Goal: Task Accomplishment & Management: Use online tool/utility

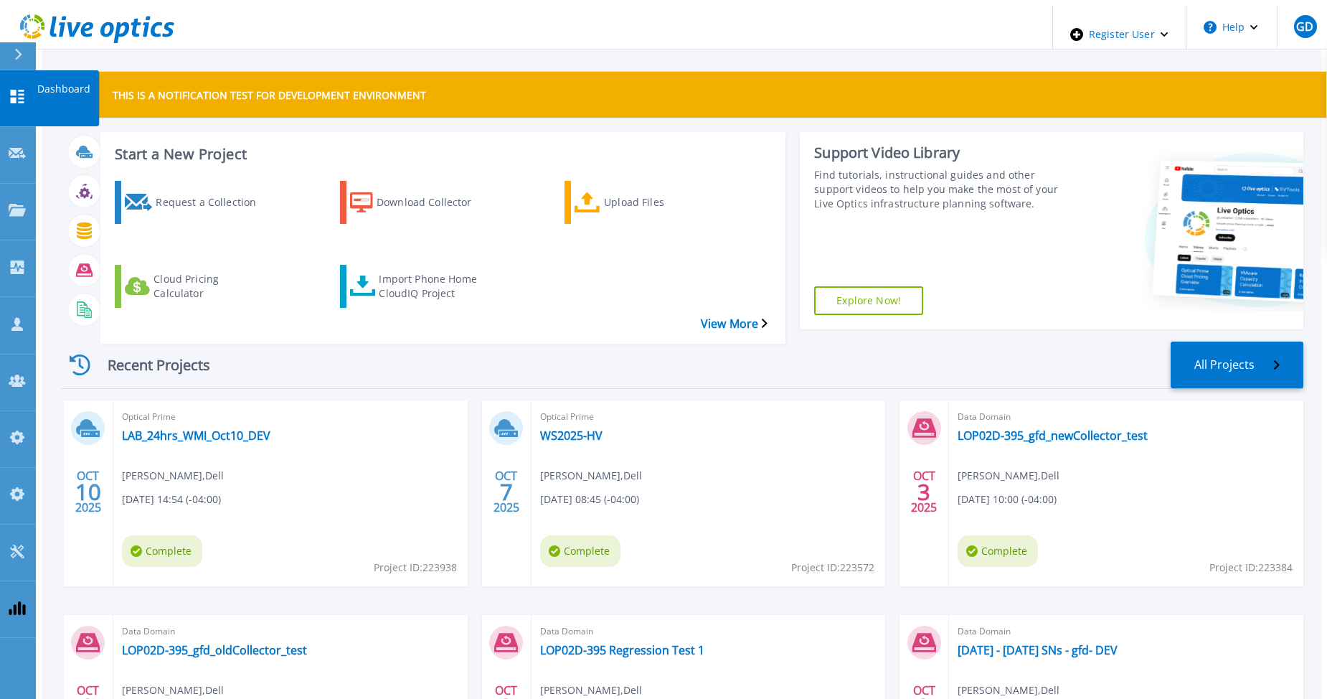
click at [18, 90] on icon at bounding box center [17, 97] width 17 height 14
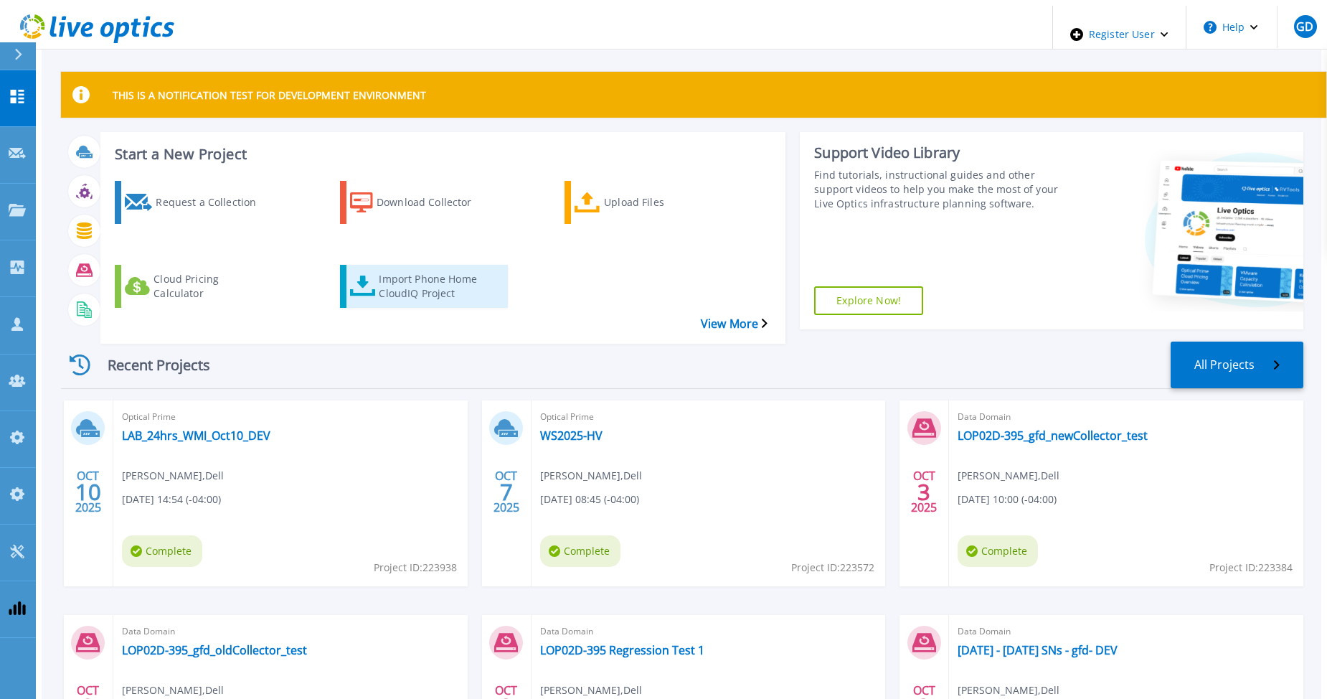
click at [391, 268] on div "Import Phone Home CloudIQ Project" at bounding box center [436, 286] width 115 height 36
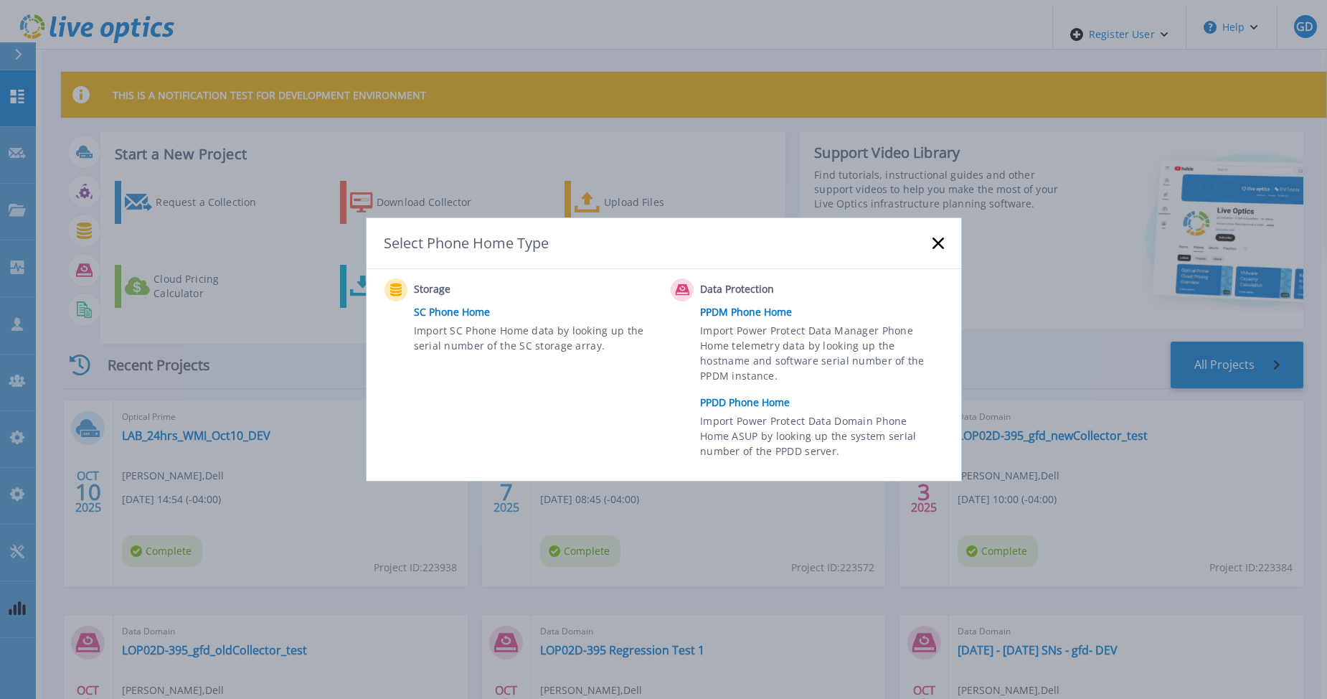
click at [758, 398] on link "PPDD Phone Home" at bounding box center [825, 403] width 250 height 22
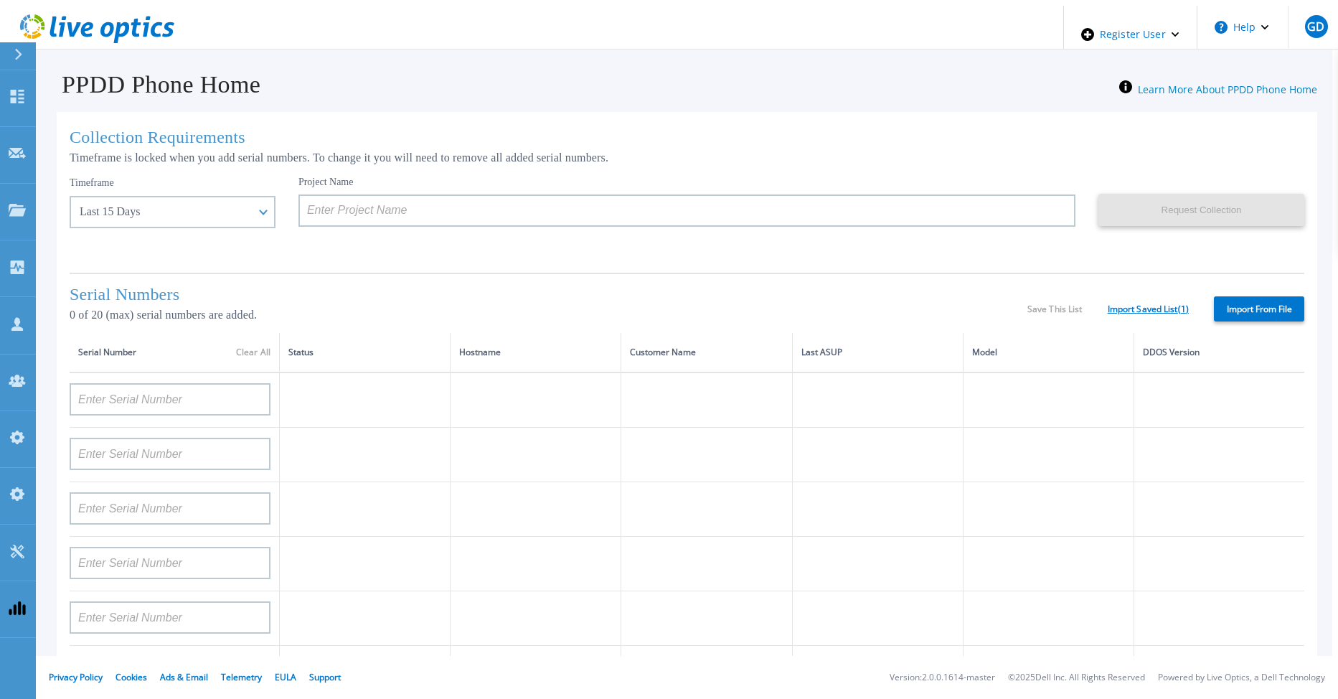
click at [1141, 309] on link "Import Saved List ( 1 )" at bounding box center [1148, 309] width 81 height 10
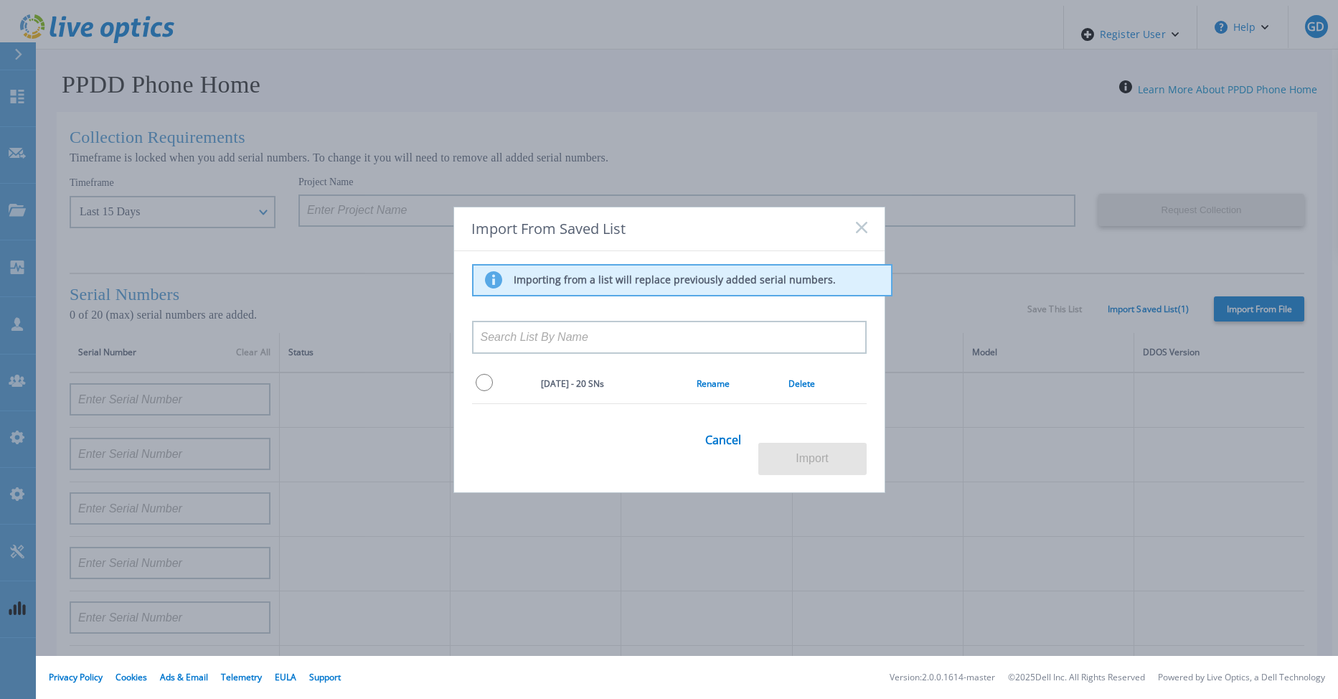
click at [482, 391] on input "radio" at bounding box center [484, 382] width 17 height 17
radio input "true"
click at [798, 449] on button "Import" at bounding box center [812, 459] width 108 height 32
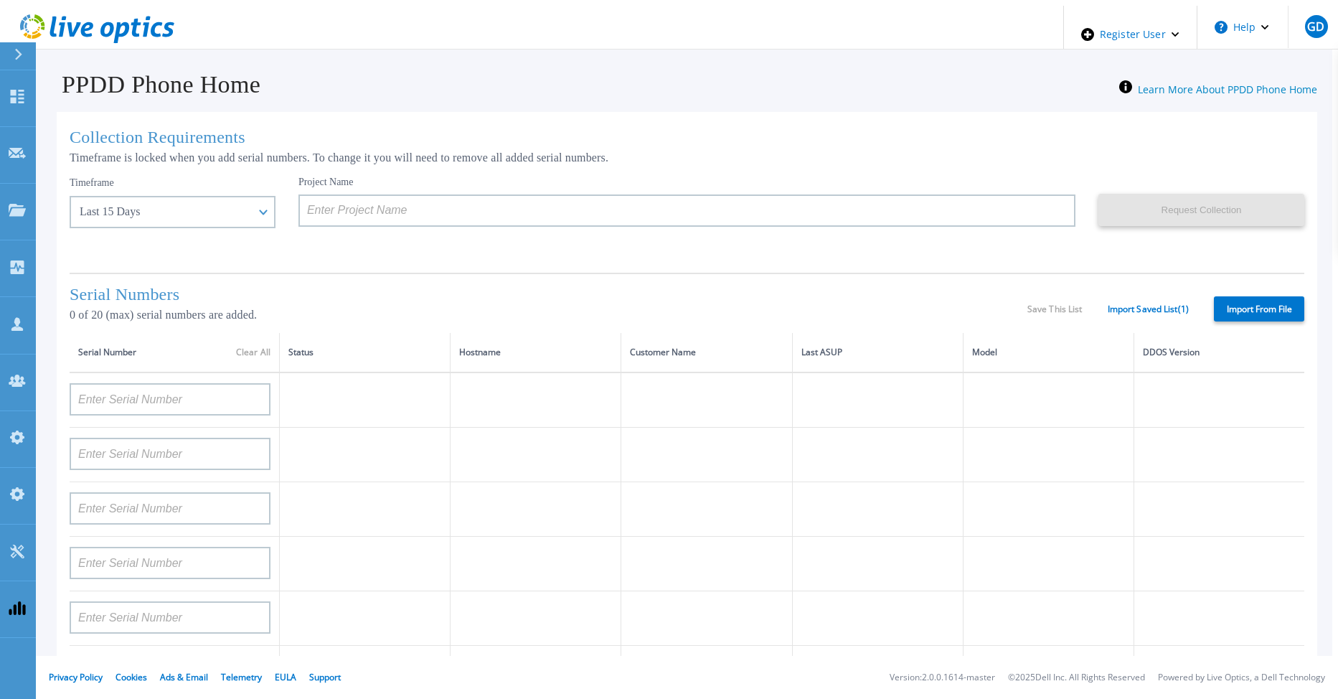
type input "APX00232004278"
type input "TF3J4180100097"
type input "DE404211748719"
type input "APM00181610916"
type input "APM00223204559"
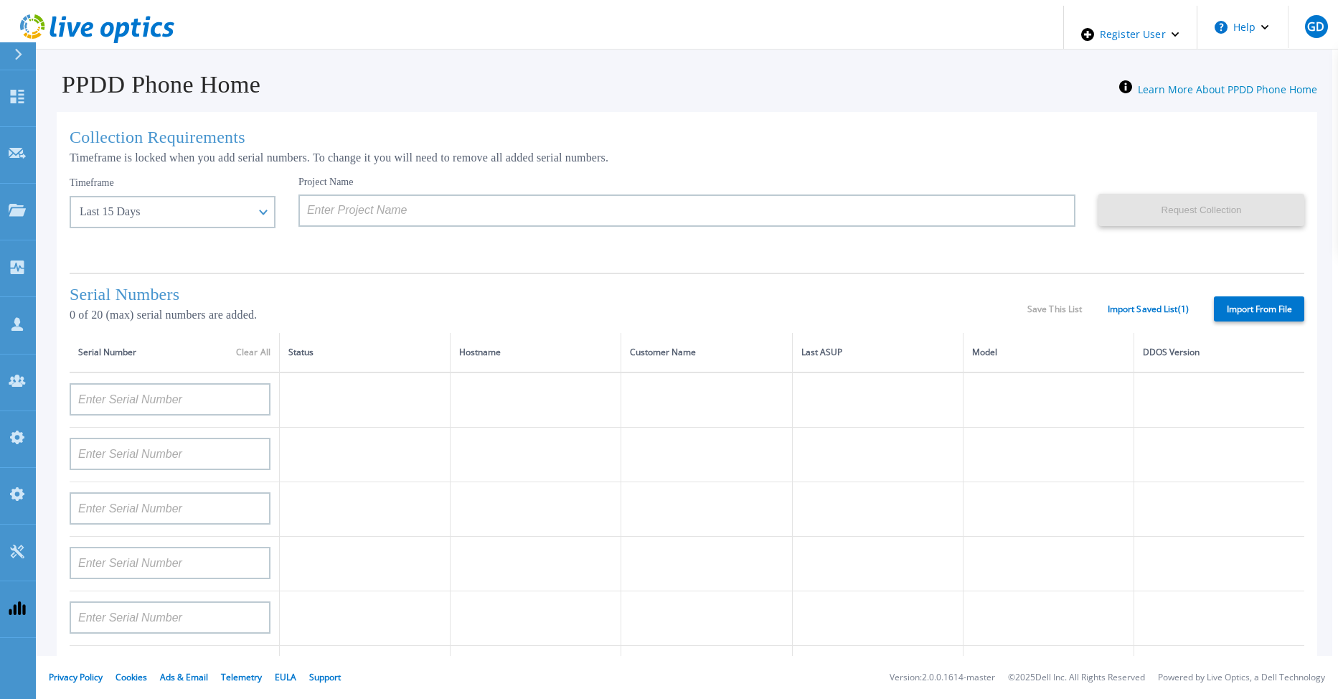
type input "APM00181623902"
type input "APM00213408994"
type input "CKM00192200744"
type input "APX00241704861"
type input "APM00214907936"
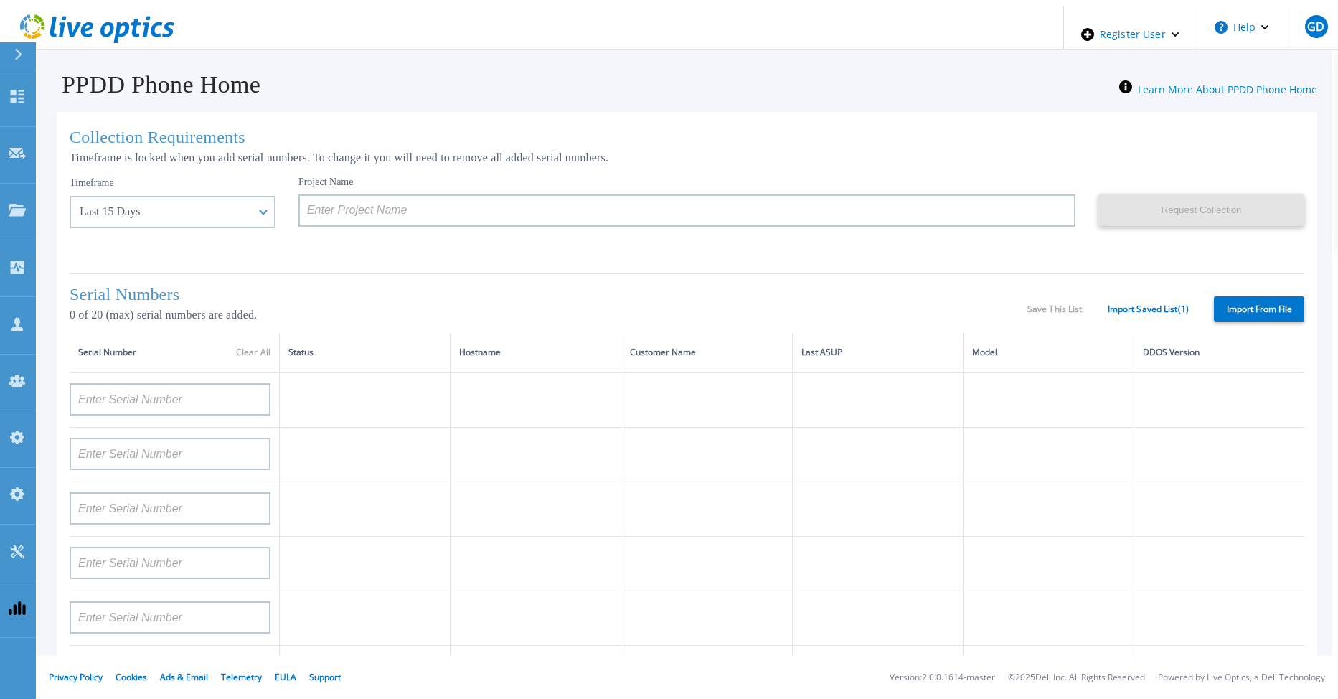
type input "CKM00193701478"
type input "CKM00184602619"
type input "APM00203219154"
type input "APM00212026970"
type input "APX00221800030"
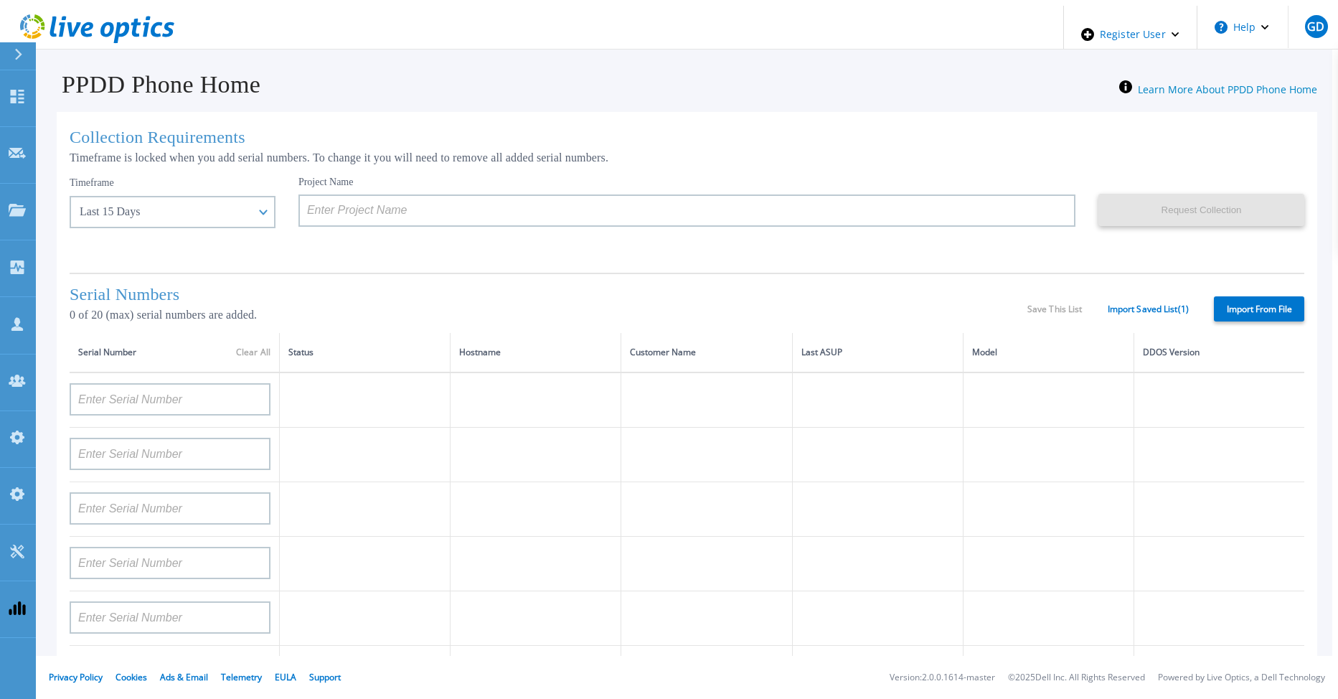
type input "APM00211507774"
type input "APM00212712898"
type input "APM00184715882"
type input "APM00211204803"
type input "APM00212026971"
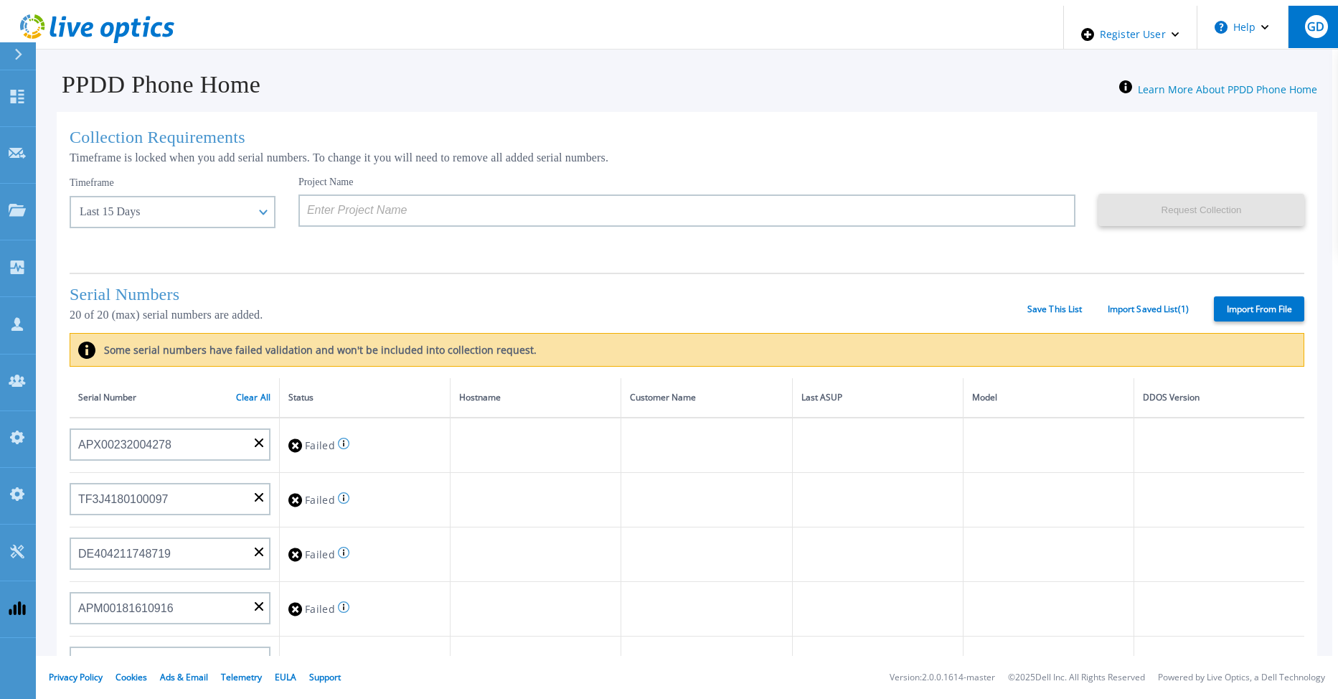
click at [1307, 27] on span "GD" at bounding box center [1315, 26] width 17 height 11
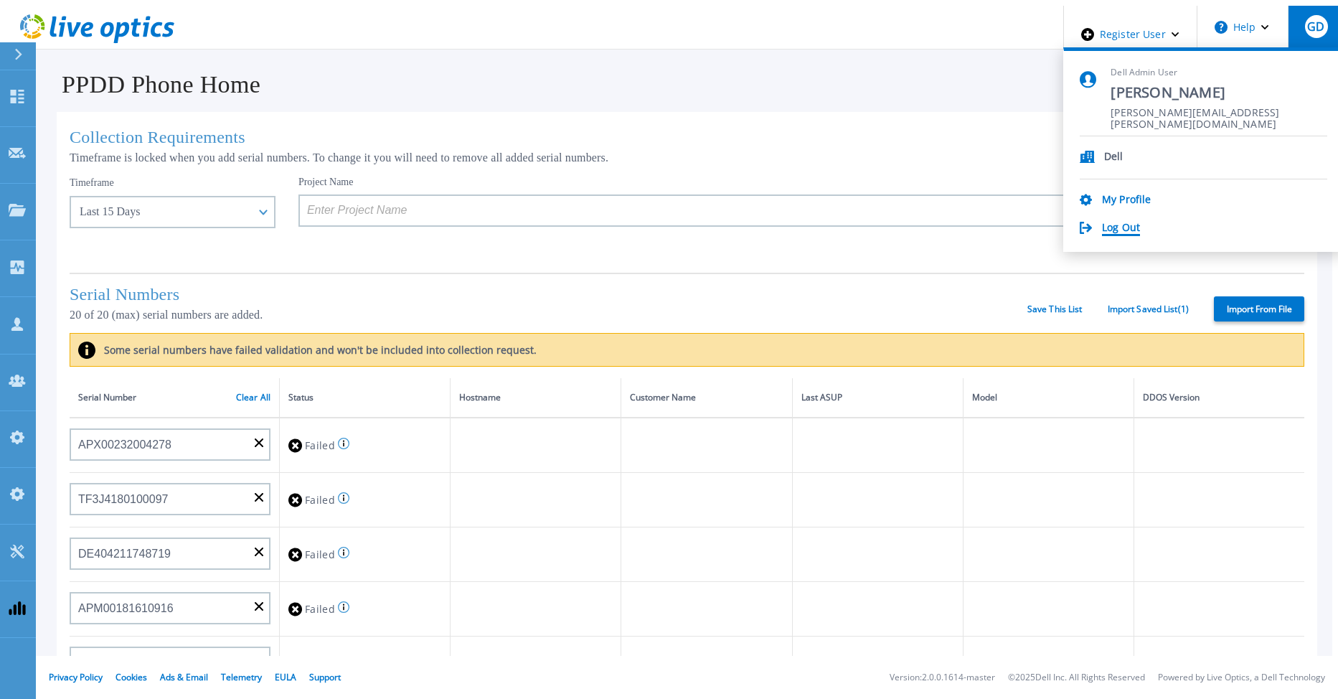
click at [1139, 226] on link "Log Out" at bounding box center [1121, 229] width 38 height 14
